Goal: Task Accomplishment & Management: Manage account settings

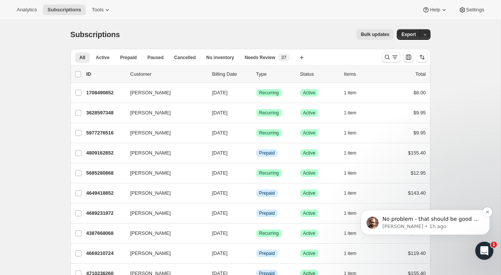
click at [471, 222] on p "No problem - that should be good to go now. Please check to make sure everythin…" at bounding box center [432, 220] width 98 height 8
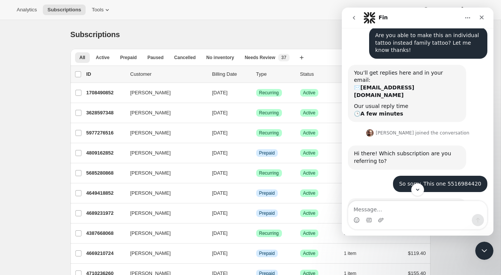
scroll to position [190, 0]
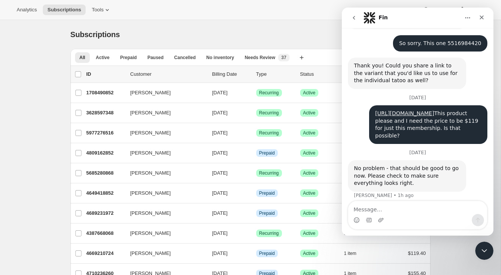
click at [488, 245] on div "Close Intercom Messenger" at bounding box center [485, 251] width 18 height 18
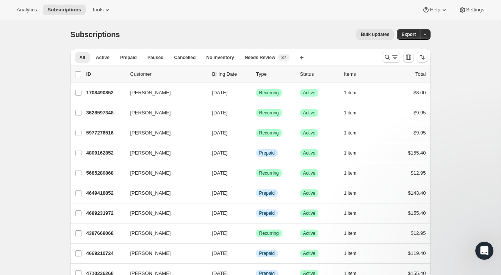
scroll to position [177, 0]
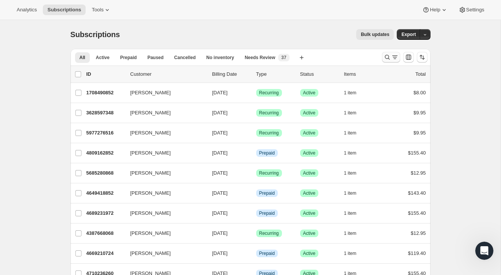
click at [386, 59] on icon "Search and filter results" at bounding box center [388, 57] width 8 height 8
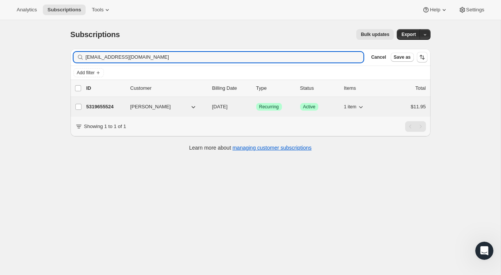
type input "[EMAIL_ADDRESS][DOMAIN_NAME]"
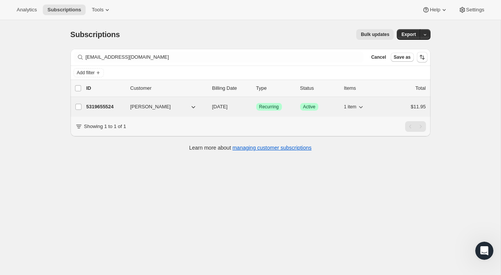
click at [390, 108] on div "$11.95" at bounding box center [407, 107] width 38 height 8
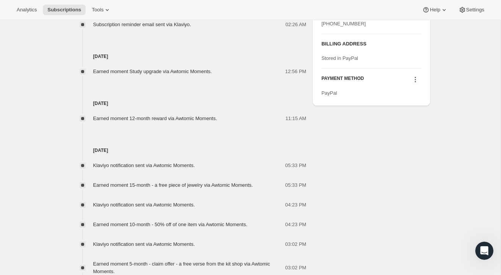
scroll to position [514, 0]
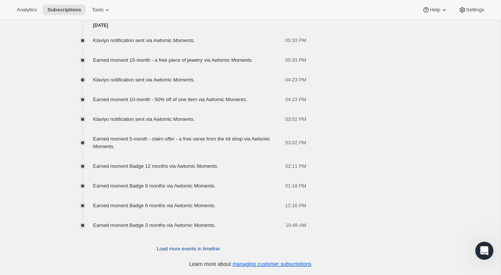
click at [214, 251] on span "Load more events in timeline" at bounding box center [188, 249] width 63 height 8
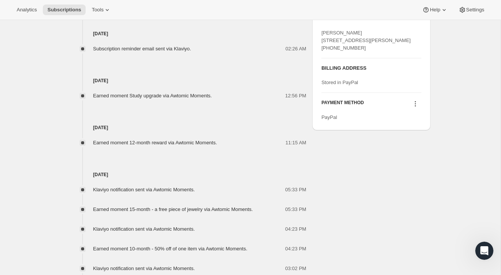
scroll to position [0, 0]
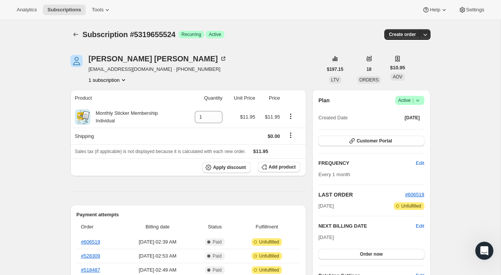
click at [421, 101] on span "Success Active |" at bounding box center [409, 100] width 29 height 9
click at [411, 126] on span "Cancel subscription" at bounding box center [407, 129] width 43 height 6
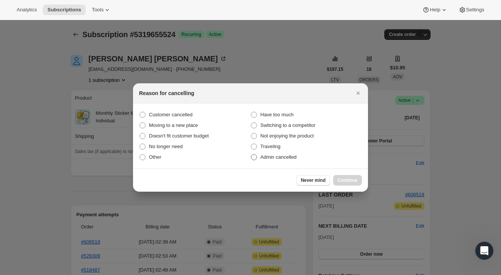
click at [319, 158] on label "Admin cancelled" at bounding box center [306, 157] width 111 height 11
click at [251, 155] on input "Admin cancelled" at bounding box center [251, 154] width 0 height 0
radio input "true"
click at [349, 178] on span "Continue" at bounding box center [348, 180] width 20 height 6
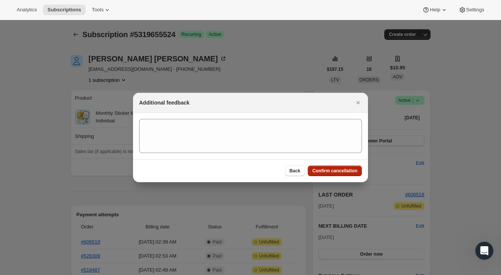
click at [349, 172] on span "Confirm cancellation" at bounding box center [334, 171] width 45 height 6
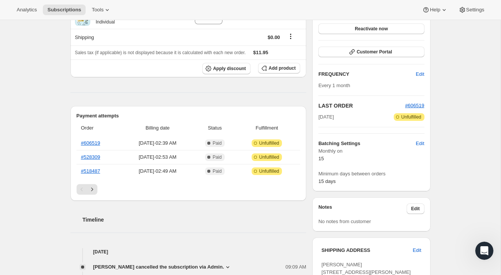
scroll to position [136, 0]
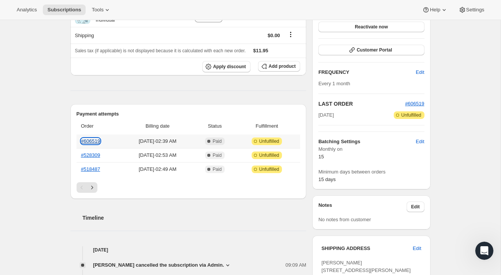
click at [93, 142] on link "#606519" at bounding box center [90, 141] width 19 height 6
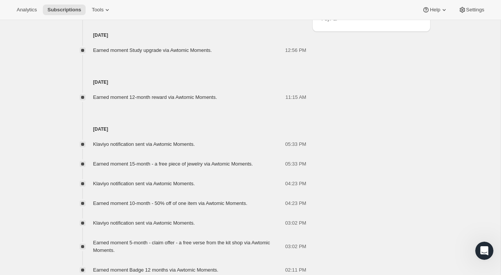
scroll to position [568, 0]
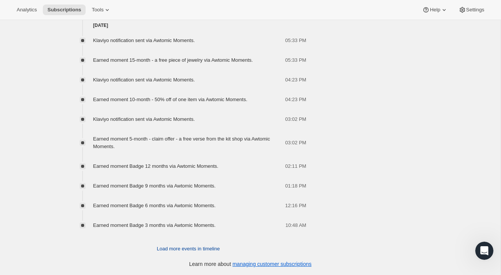
click at [188, 246] on span "Load more events in timeline" at bounding box center [188, 249] width 63 height 8
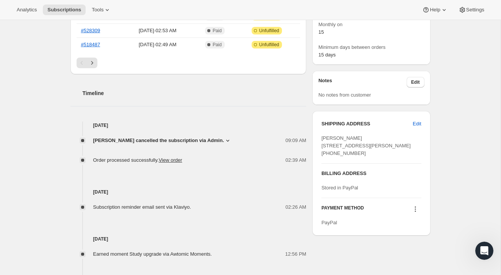
scroll to position [0, 0]
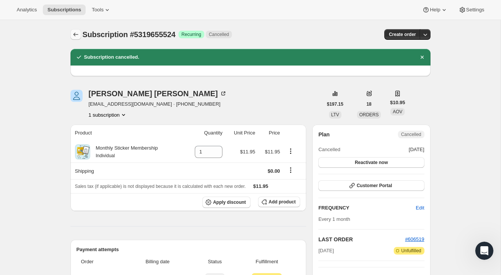
click at [76, 33] on icon "Subscriptions" at bounding box center [76, 35] width 8 height 8
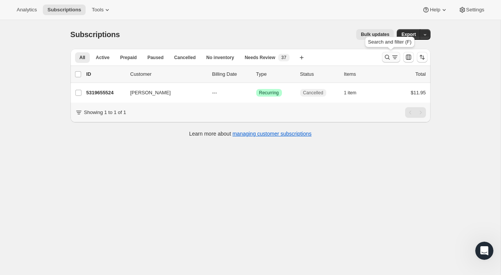
click at [388, 57] on icon "Search and filter results" at bounding box center [388, 57] width 8 height 8
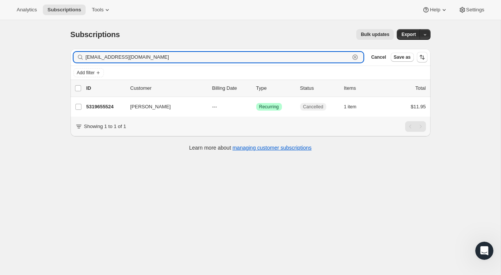
click at [357, 57] on icon "button" at bounding box center [355, 57] width 5 height 5
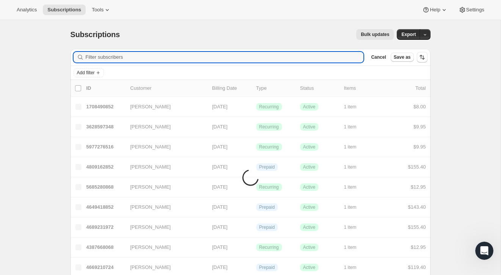
paste input "[EMAIL_ADDRESS][DOMAIN_NAME]"
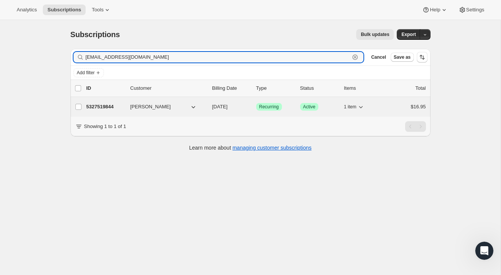
type input "[EMAIL_ADDRESS][DOMAIN_NAME]"
click at [380, 108] on div "1 item" at bounding box center [363, 107] width 38 height 11
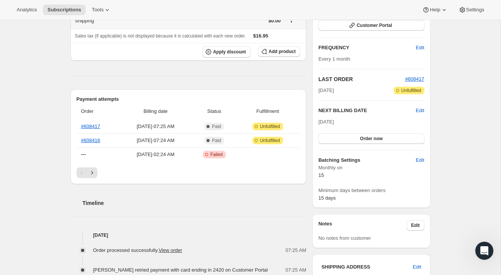
scroll to position [108, 0]
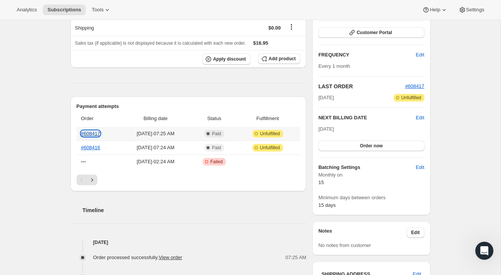
click at [99, 133] on link "#608417" at bounding box center [90, 134] width 19 height 6
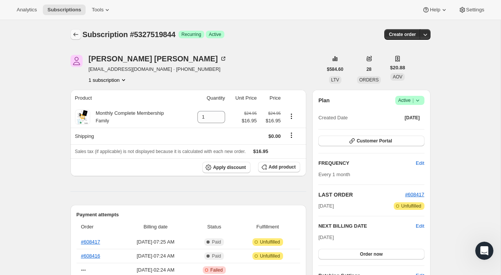
click at [76, 37] on icon "Subscriptions" at bounding box center [76, 35] width 8 height 8
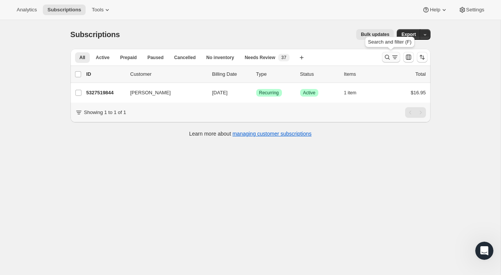
click at [392, 56] on icon "Search and filter results" at bounding box center [394, 55] width 5 height 1
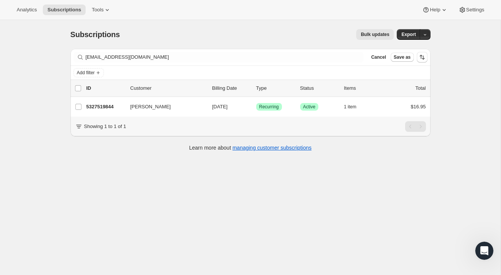
click at [360, 55] on div "[EMAIL_ADDRESS][DOMAIN_NAME] Clear" at bounding box center [219, 57] width 290 height 11
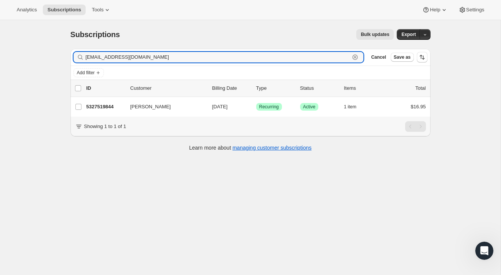
click at [359, 56] on icon "button" at bounding box center [356, 57] width 8 height 8
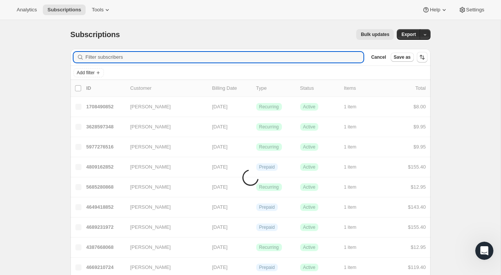
paste input "[PERSON_NAME]"
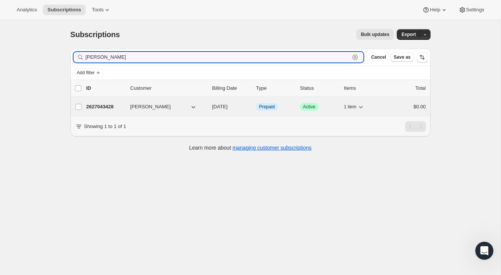
type input "[PERSON_NAME]"
click at [385, 105] on div "2627043428 [PERSON_NAME] [DATE] Info Prepaid Success Active 1 item $0.00" at bounding box center [256, 107] width 340 height 11
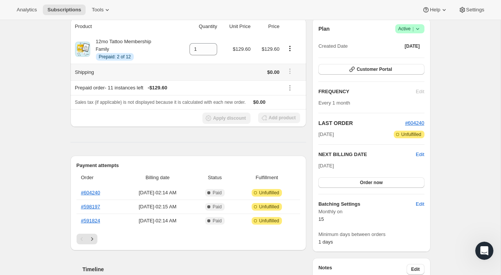
scroll to position [73, 0]
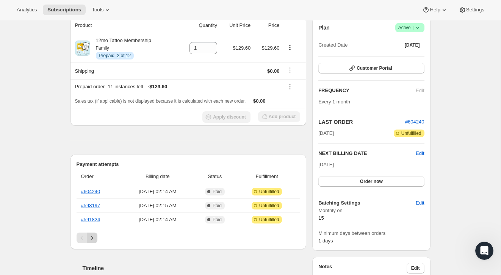
click at [93, 237] on icon "Next" at bounding box center [92, 238] width 8 height 8
click at [93, 238] on icon "Next" at bounding box center [92, 238] width 8 height 8
click at [96, 191] on link "#505087" at bounding box center [90, 192] width 19 height 6
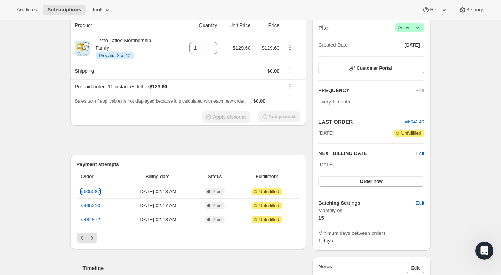
scroll to position [0, 0]
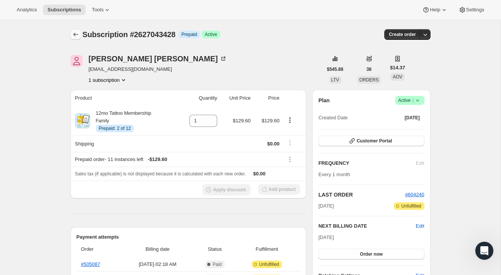
click at [77, 35] on icon "Subscriptions" at bounding box center [75, 35] width 5 height 4
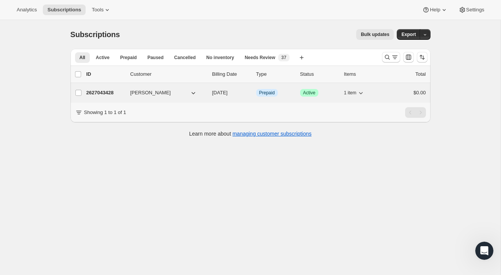
click at [380, 96] on div "1 item" at bounding box center [363, 93] width 38 height 11
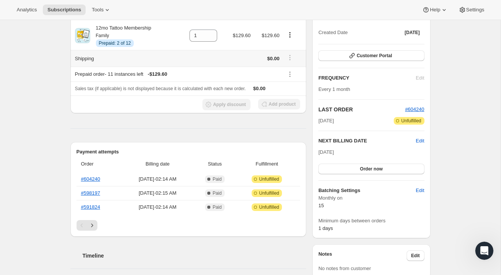
scroll to position [179, 0]
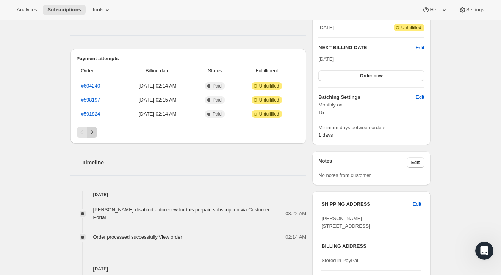
click at [93, 130] on icon "Next" at bounding box center [92, 133] width 8 height 8
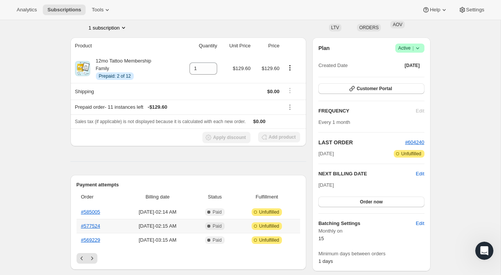
scroll to position [47, 0]
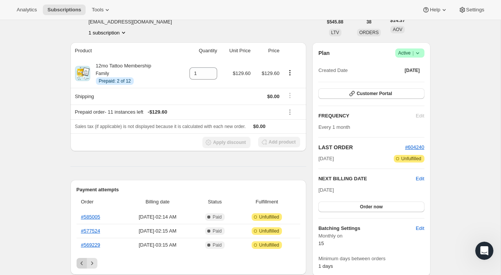
click at [81, 260] on icon "Previous" at bounding box center [82, 264] width 8 height 8
click at [90, 216] on link "#604240" at bounding box center [90, 217] width 19 height 6
click at [91, 260] on icon "Next" at bounding box center [92, 264] width 8 height 8
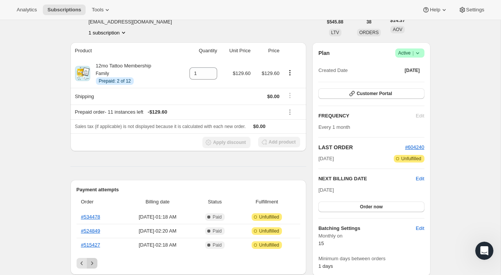
click at [91, 260] on icon "Next" at bounding box center [92, 264] width 8 height 8
click at [97, 215] on link "#505087" at bounding box center [90, 217] width 19 height 6
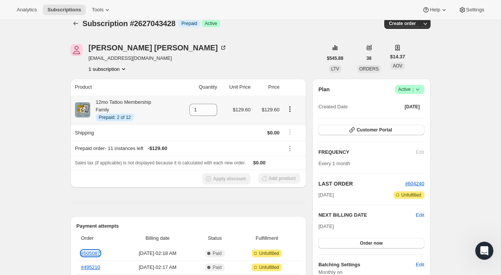
scroll to position [6, 0]
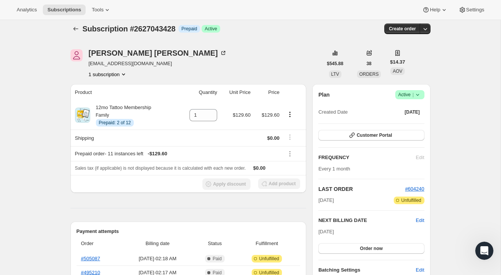
click at [414, 92] on icon at bounding box center [418, 95] width 8 height 8
click at [409, 121] on span "Cancel subscription" at bounding box center [407, 123] width 43 height 6
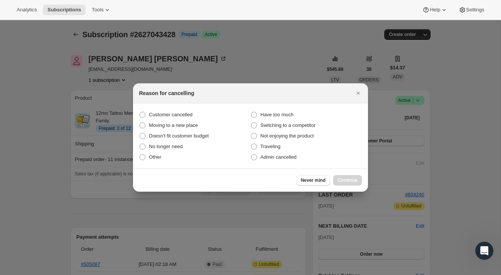
scroll to position [0, 0]
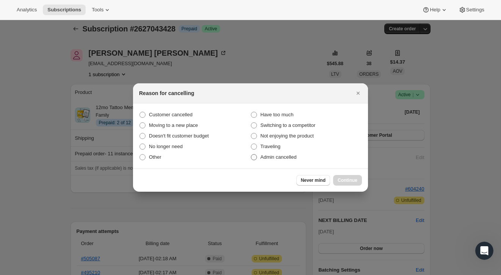
click at [311, 160] on label "Admin cancelled" at bounding box center [306, 157] width 111 height 11
click at [251, 155] on input "Admin cancelled" at bounding box center [251, 154] width 0 height 0
radio input "true"
click at [348, 181] on span "Continue" at bounding box center [348, 180] width 20 height 6
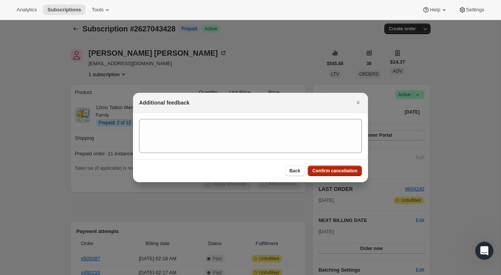
click at [346, 170] on span "Confirm cancellation" at bounding box center [334, 171] width 45 height 6
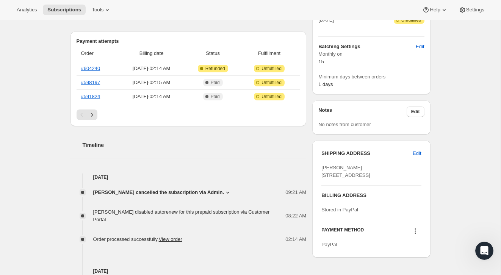
scroll to position [228, 0]
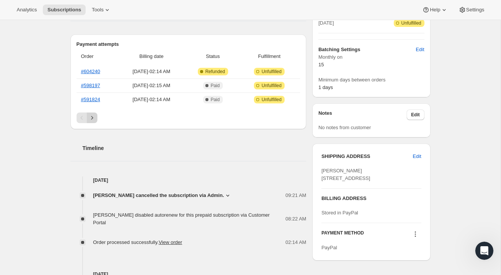
click at [96, 115] on button "Next" at bounding box center [92, 118] width 11 height 11
click at [94, 115] on icon "Next" at bounding box center [92, 118] width 8 height 8
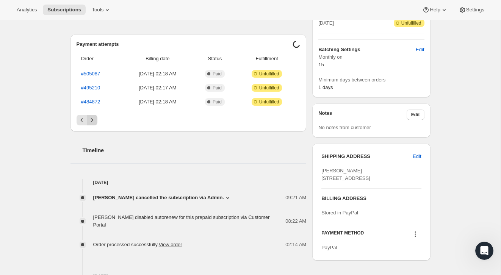
click at [94, 115] on button "Next" at bounding box center [92, 120] width 11 height 11
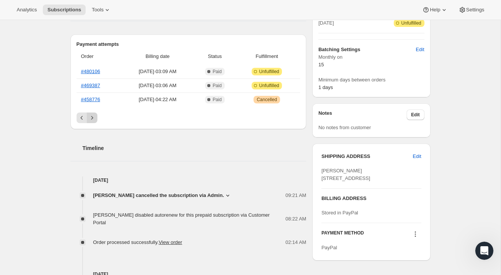
click at [94, 115] on icon "Next" at bounding box center [92, 118] width 8 height 8
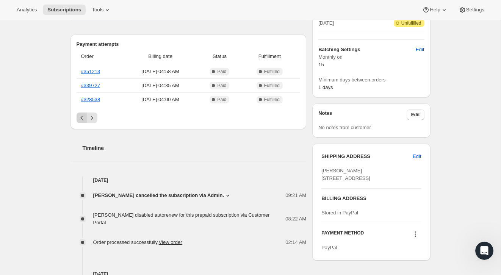
click at [82, 114] on icon "Previous" at bounding box center [82, 118] width 8 height 8
click at [91, 84] on link "#372429" at bounding box center [90, 86] width 19 height 6
click at [85, 115] on icon "Previous" at bounding box center [82, 118] width 8 height 8
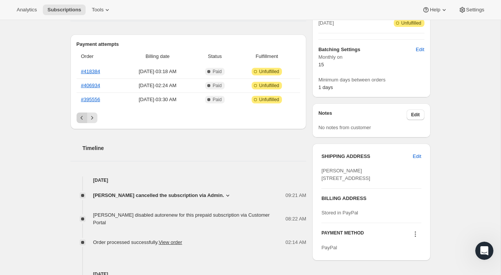
click at [85, 118] on icon "Previous" at bounding box center [82, 118] width 8 height 8
click at [96, 71] on link "#505087" at bounding box center [90, 72] width 19 height 6
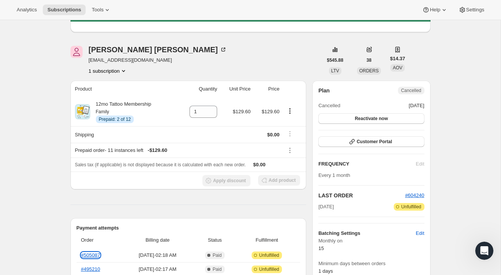
scroll to position [0, 0]
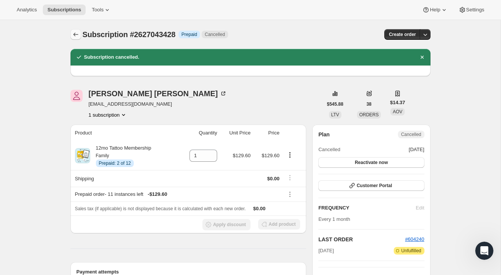
click at [73, 35] on icon "Subscriptions" at bounding box center [76, 35] width 8 height 8
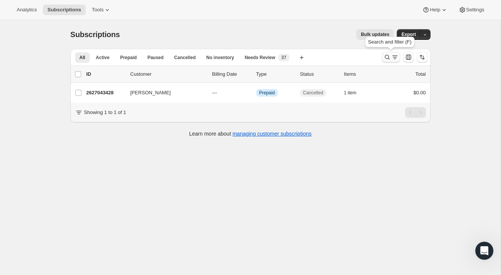
click at [390, 62] on button "Search and filter results" at bounding box center [391, 57] width 18 height 11
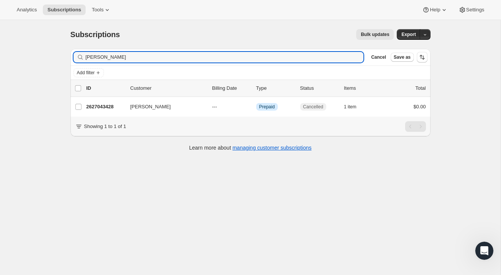
click at [356, 61] on div "[PERSON_NAME] Clear" at bounding box center [219, 57] width 290 height 11
click at [355, 58] on icon "button" at bounding box center [356, 57] width 8 height 8
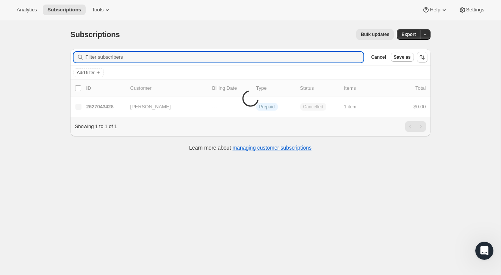
paste input "[EMAIL_ADDRESS][DOMAIN_NAME]"
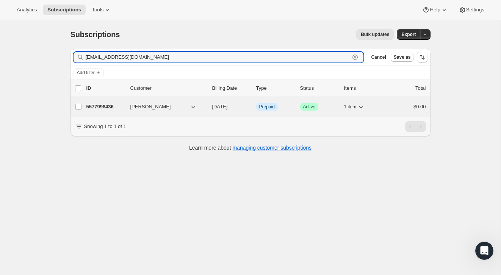
type input "[EMAIL_ADDRESS][DOMAIN_NAME]"
click at [395, 104] on div "$0.00" at bounding box center [407, 107] width 38 height 8
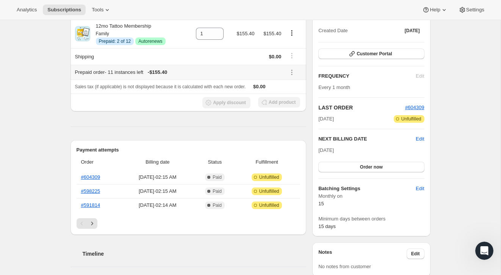
scroll to position [77, 0]
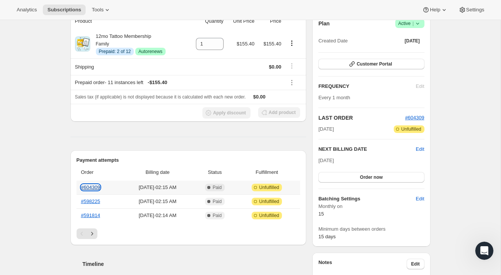
click at [94, 188] on link "#604309" at bounding box center [90, 188] width 19 height 6
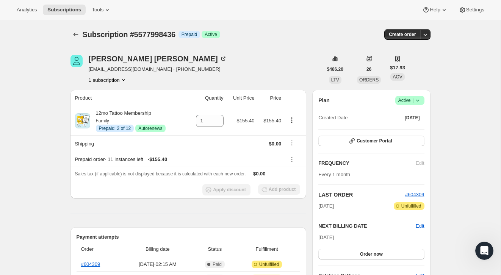
click at [400, 99] on span "Active |" at bounding box center [410, 101] width 23 height 8
click at [398, 129] on span "Cancel subscription" at bounding box center [407, 129] width 43 height 6
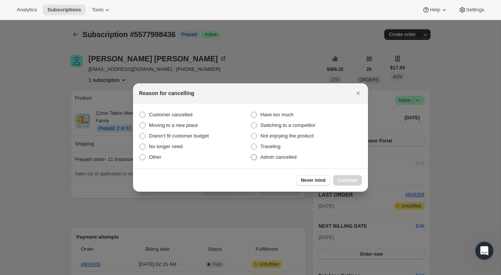
click at [315, 157] on label "Admin cancelled" at bounding box center [306, 157] width 111 height 11
click at [251, 155] on input "Admin cancelled" at bounding box center [251, 154] width 0 height 0
radio input "true"
click at [350, 173] on div "Never mind Continue" at bounding box center [250, 180] width 235 height 23
click at [350, 174] on div "Never mind Continue" at bounding box center [250, 180] width 235 height 23
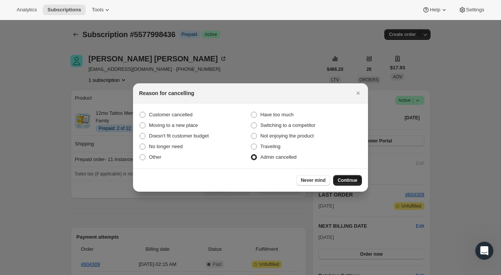
click at [348, 179] on span "Continue" at bounding box center [348, 180] width 20 height 6
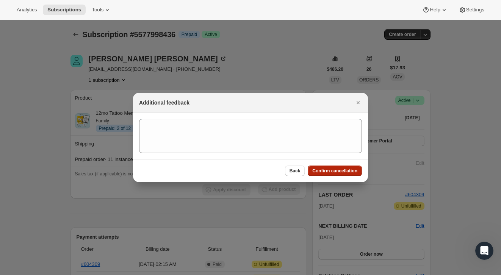
click at [348, 170] on span "Confirm cancellation" at bounding box center [334, 171] width 45 height 6
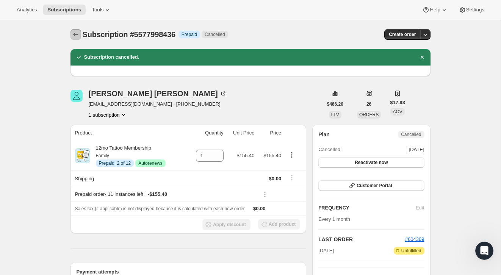
click at [79, 34] on icon "Subscriptions" at bounding box center [76, 35] width 8 height 8
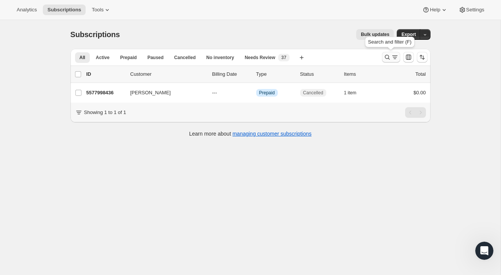
click at [384, 61] on icon "Search and filter results" at bounding box center [388, 57] width 8 height 8
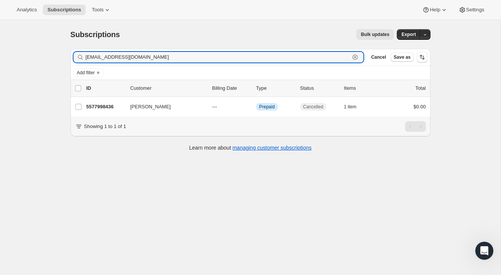
click at [356, 55] on icon "button" at bounding box center [356, 57] width 8 height 8
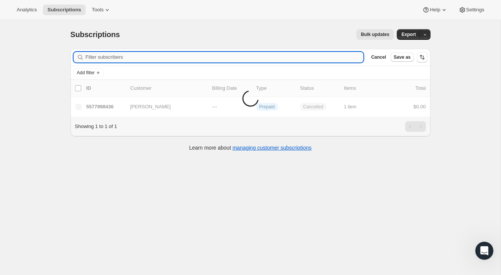
paste input "[EMAIL_ADDRESS][DOMAIN_NAME]"
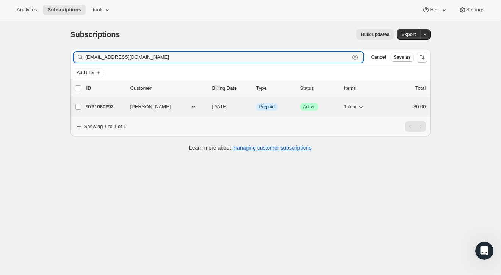
type input "[EMAIL_ADDRESS][DOMAIN_NAME]"
click at [405, 104] on div "$0.00" at bounding box center [407, 107] width 38 height 8
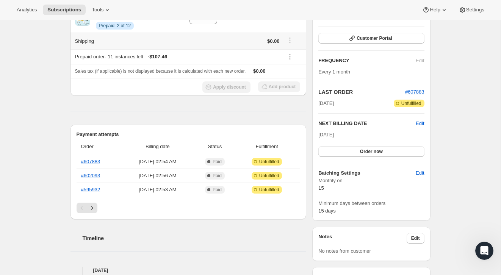
scroll to position [105, 0]
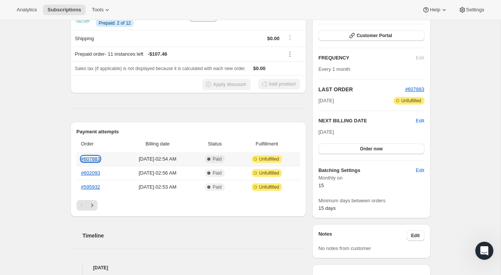
click at [86, 159] on link "#607883" at bounding box center [90, 159] width 19 height 6
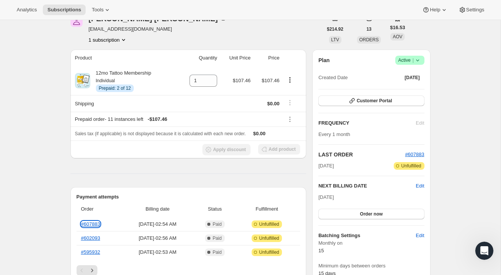
scroll to position [0, 0]
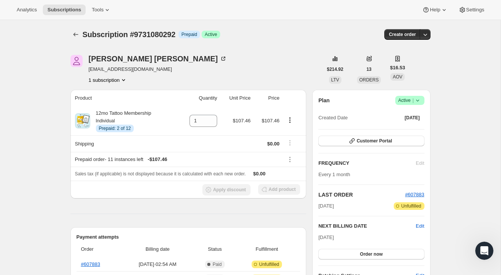
click at [410, 96] on span "Success Active |" at bounding box center [409, 100] width 29 height 9
click at [404, 129] on span "Cancel subscription" at bounding box center [407, 129] width 43 height 6
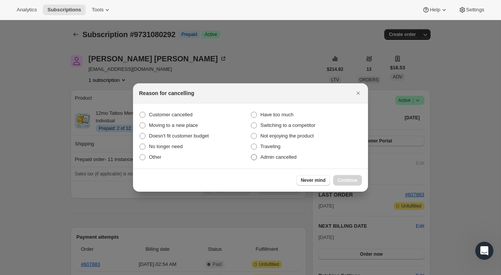
click at [327, 157] on label "Admin cancelled" at bounding box center [306, 157] width 111 height 11
click at [251, 155] on input "Admin cancelled" at bounding box center [251, 154] width 0 height 0
radio input "true"
click at [348, 177] on button "Continue" at bounding box center [347, 180] width 29 height 11
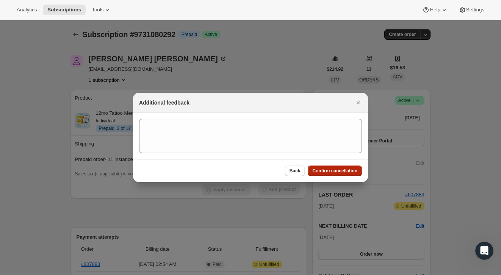
click at [348, 171] on span "Confirm cancellation" at bounding box center [334, 171] width 45 height 6
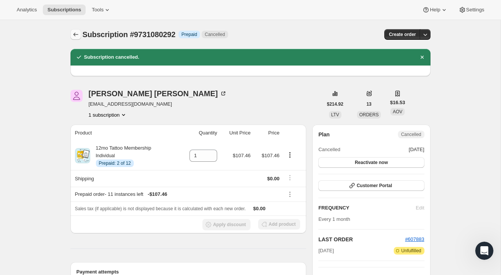
click at [77, 33] on icon "Subscriptions" at bounding box center [76, 35] width 8 height 8
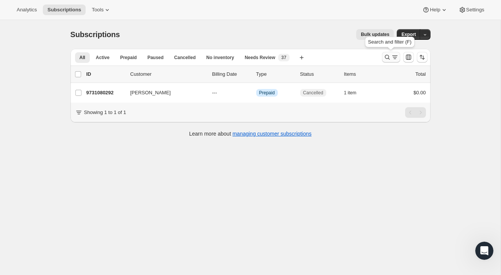
click at [392, 57] on icon "Search and filter results" at bounding box center [395, 57] width 8 height 8
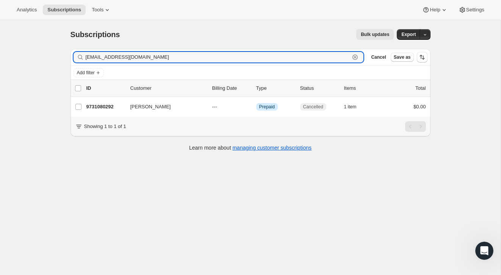
click at [355, 55] on icon "button" at bounding box center [356, 57] width 8 height 8
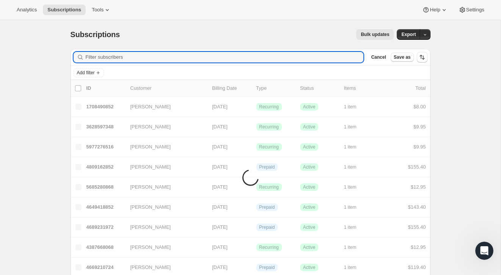
paste input "[PERSON_NAME][EMAIL_ADDRESS][PERSON_NAME][PERSON_NAME][DOMAIN_NAME]"
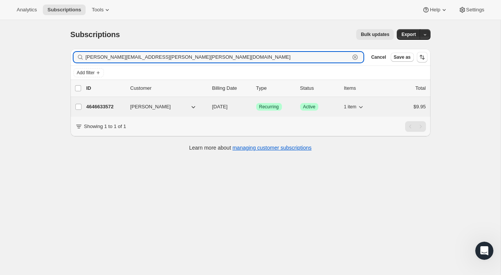
type input "[PERSON_NAME][EMAIL_ADDRESS][PERSON_NAME][PERSON_NAME][DOMAIN_NAME]"
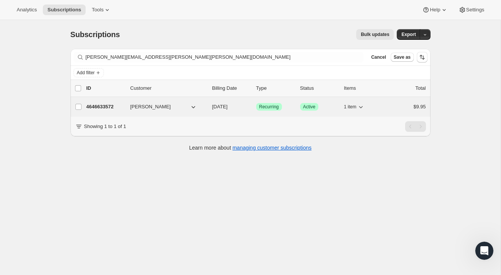
click at [403, 105] on div "$9.95" at bounding box center [407, 107] width 38 height 8
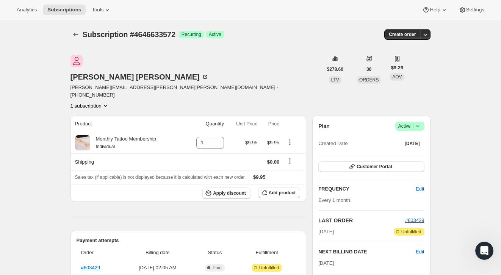
click at [416, 122] on icon at bounding box center [418, 126] width 8 height 8
click at [409, 122] on button "Cancel subscription" at bounding box center [407, 128] width 47 height 12
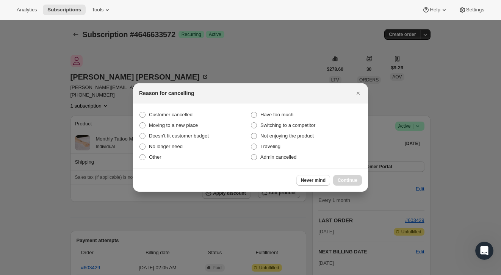
click at [323, 168] on section "Customer cancelled Have too much Moving to a new place Switching to a competito…" at bounding box center [250, 136] width 235 height 65
click at [316, 163] on section "Customer cancelled Have too much Moving to a new place Switching to a competito…" at bounding box center [250, 136] width 235 height 65
click at [315, 157] on label "Admin cancelled" at bounding box center [306, 157] width 111 height 11
click at [251, 155] on input "Admin cancelled" at bounding box center [251, 154] width 0 height 0
radio input "true"
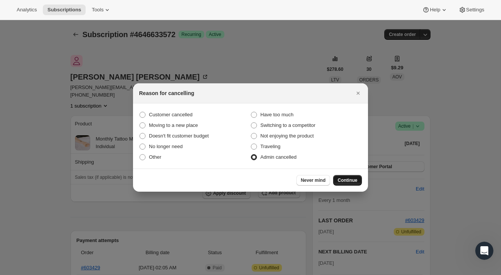
click at [349, 180] on span "Continue" at bounding box center [348, 180] width 20 height 6
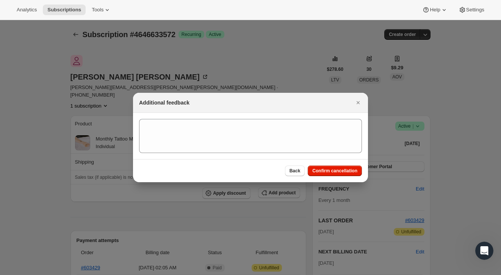
click at [349, 177] on div "Back Confirm cancellation" at bounding box center [250, 170] width 235 height 23
click at [349, 171] on span "Confirm cancellation" at bounding box center [334, 171] width 45 height 6
